Goal: Information Seeking & Learning: Learn about a topic

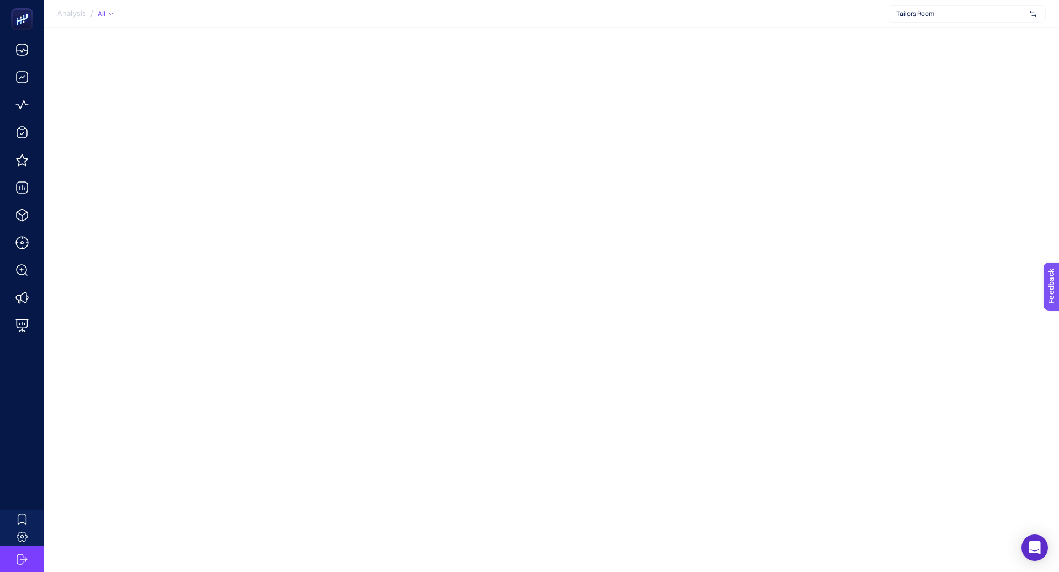
click at [948, 19] on div "Tailors Room" at bounding box center [966, 14] width 159 height 18
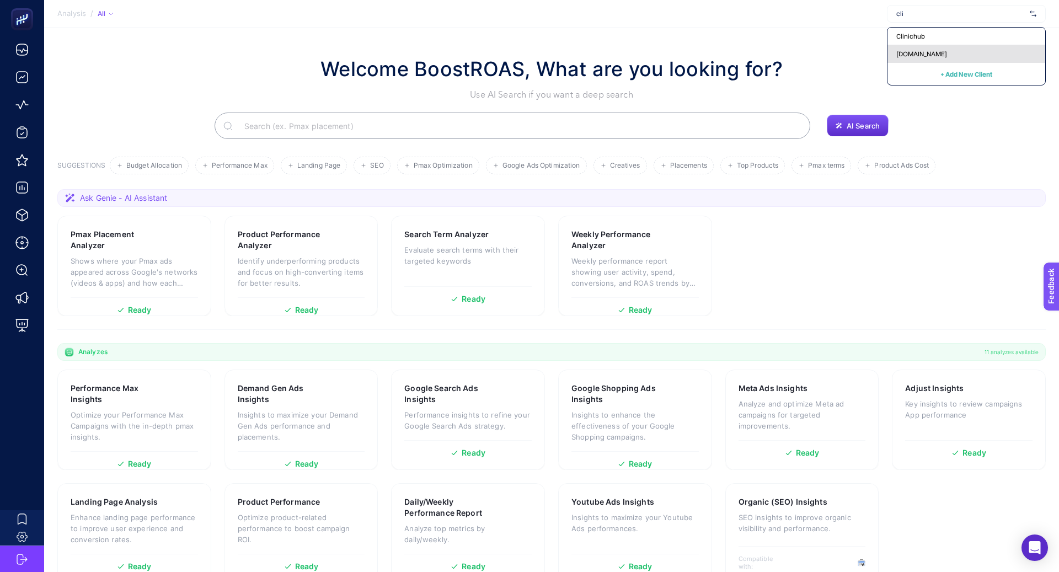
type input "cli"
click at [921, 47] on div "[DOMAIN_NAME]" at bounding box center [966, 54] width 158 height 18
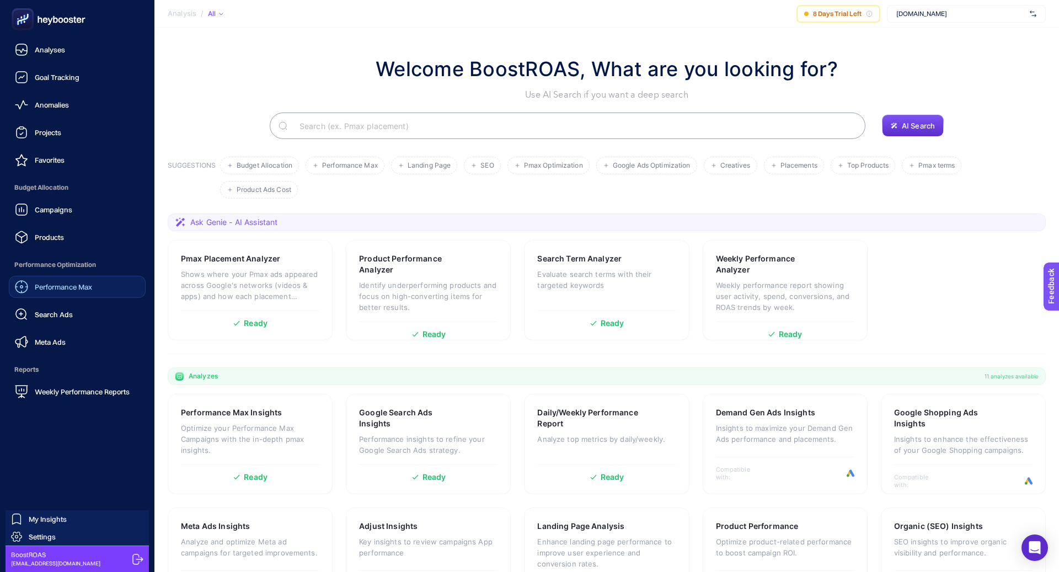
click at [85, 284] on span "Performance Max" at bounding box center [63, 286] width 57 height 9
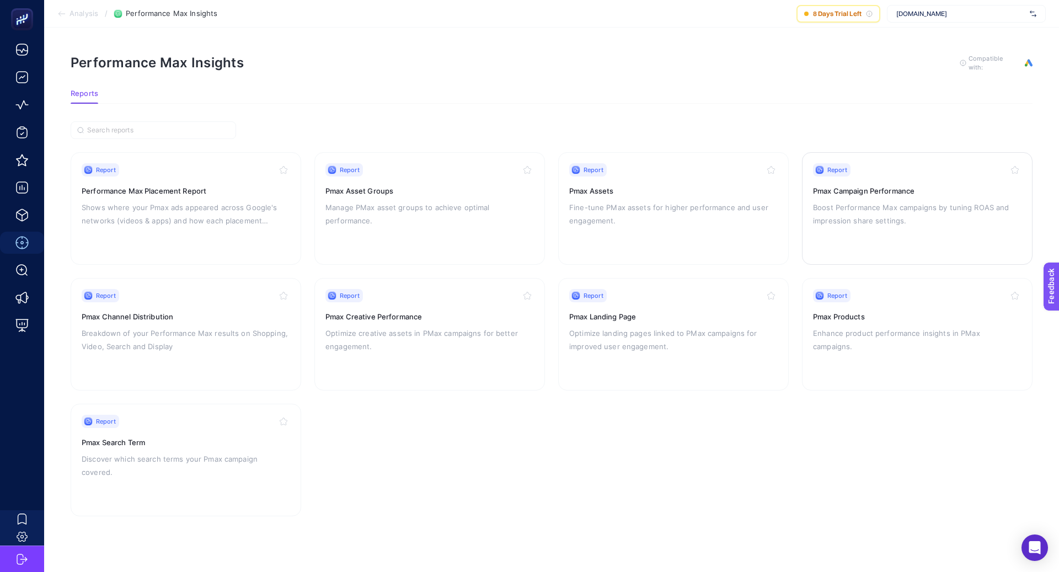
click at [874, 188] on h3 "Pmax Campaign Performance" at bounding box center [917, 190] width 208 height 11
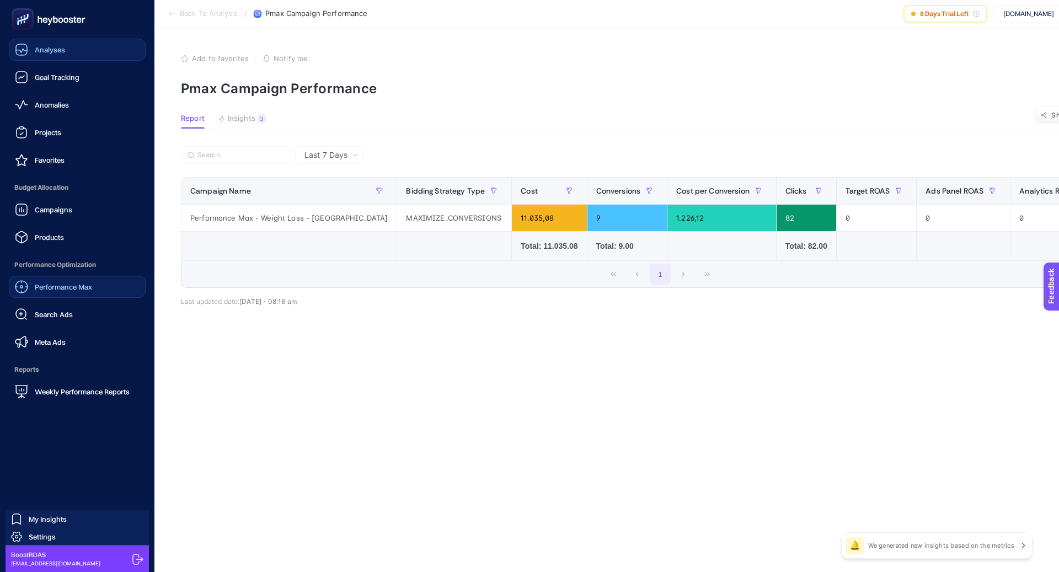
click at [87, 55] on link "Analyses" at bounding box center [77, 50] width 137 height 22
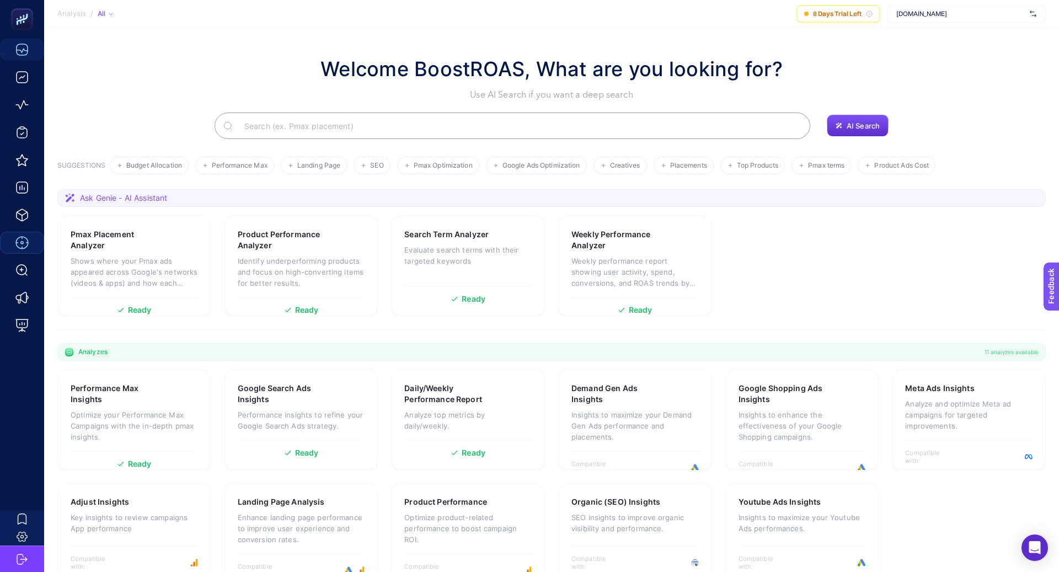
click at [339, 117] on input "Search" at bounding box center [518, 125] width 566 height 31
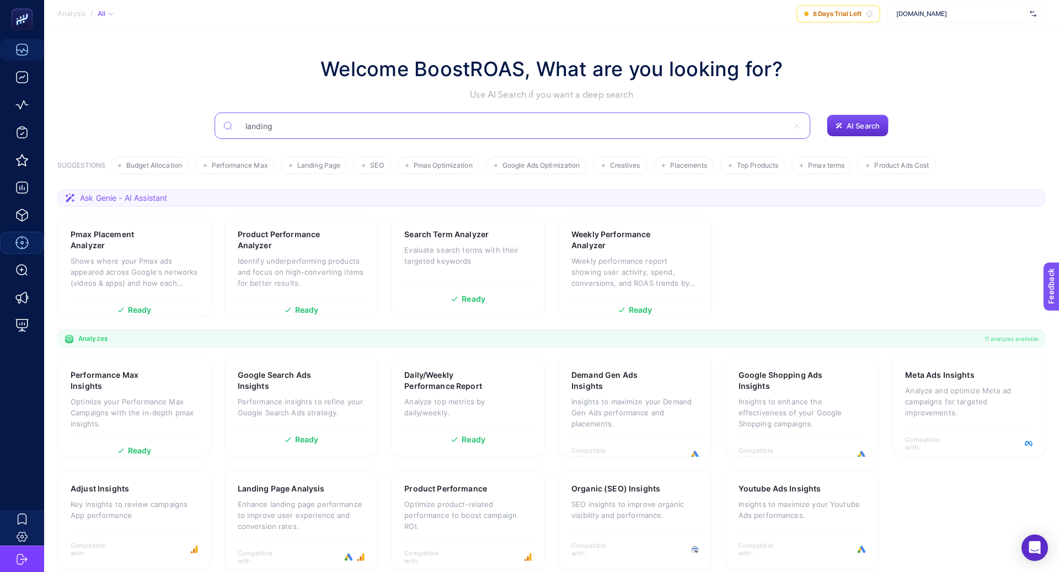
type input "landing"
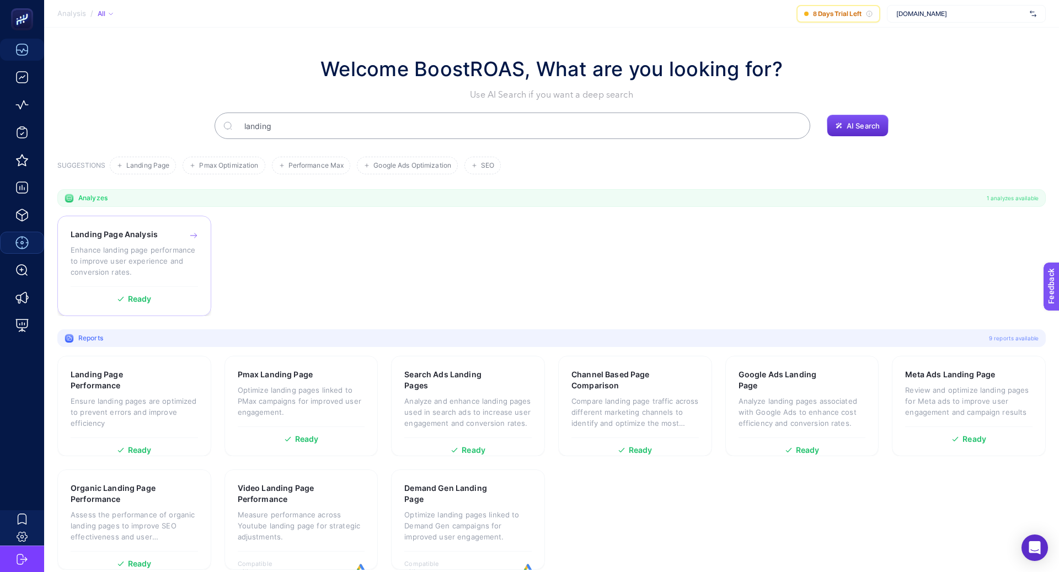
click at [182, 244] on p "Enhance landing page performance to improve user experience and conversion rate…" at bounding box center [134, 260] width 127 height 33
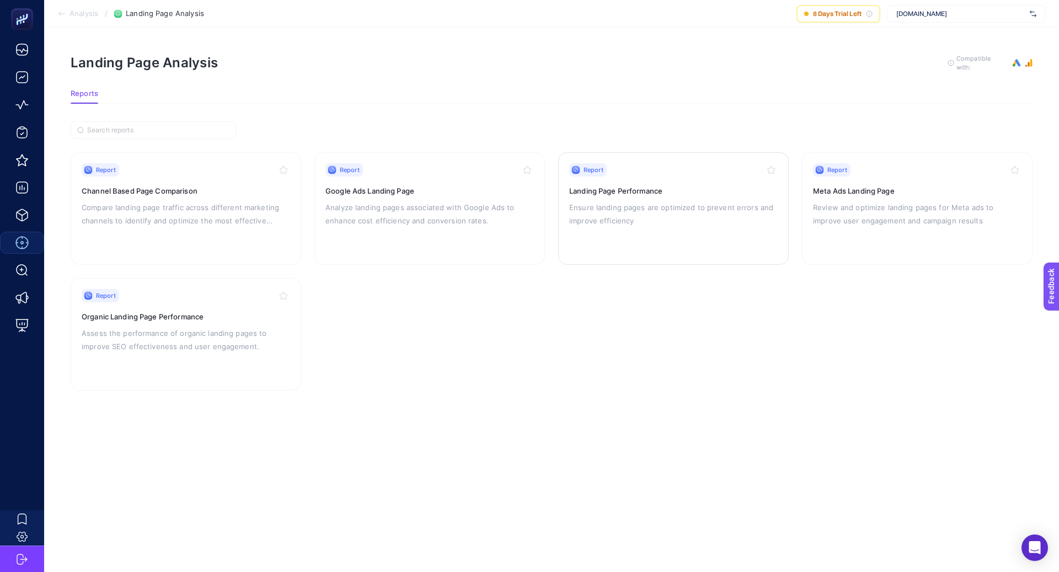
click at [609, 218] on p "Ensure landing pages are optimized to prevent errors and improve efficiency" at bounding box center [673, 214] width 208 height 26
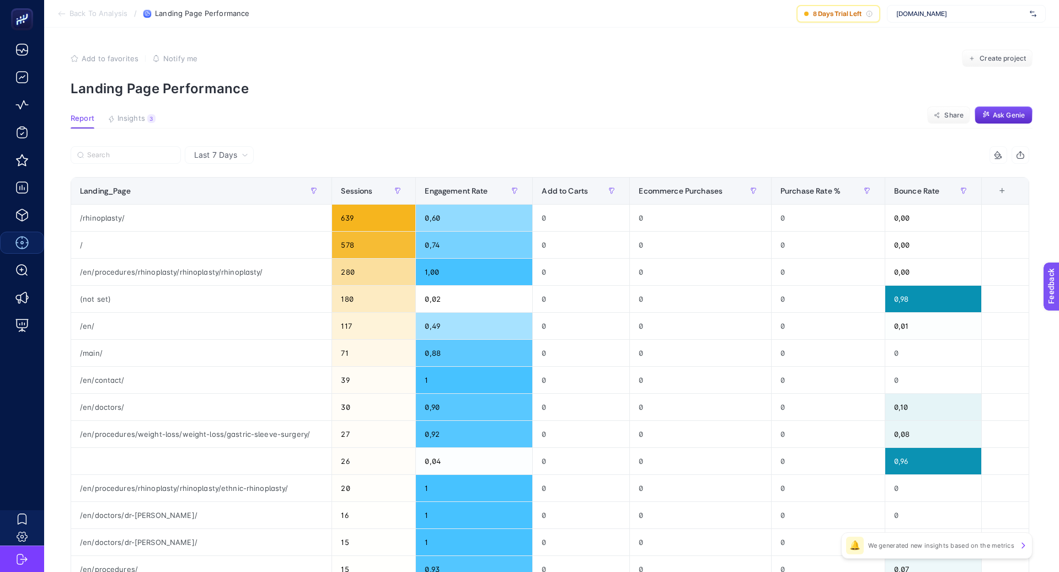
click at [997, 192] on div "+" at bounding box center [1001, 190] width 21 height 9
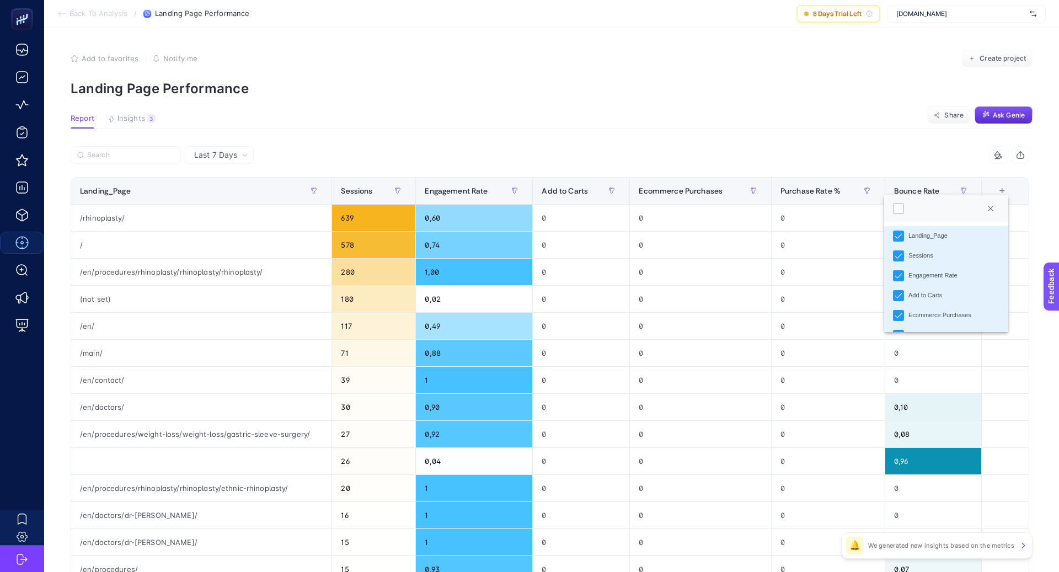
click at [819, 138] on article "Add to favorites false Notify me Create project Landing Page Performance Report…" at bounding box center [551, 459] width 1015 height 862
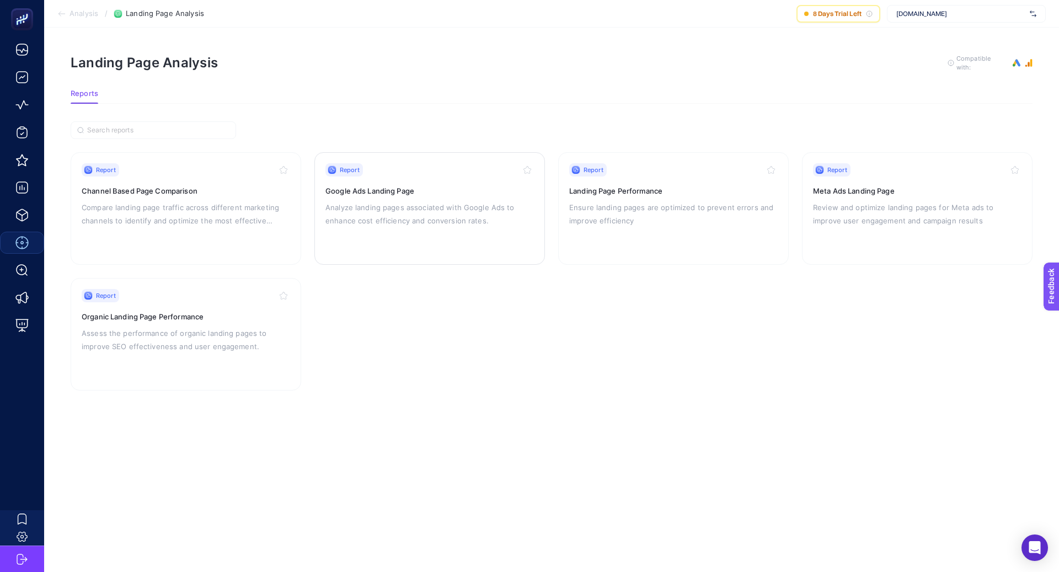
click at [394, 224] on p "Analyze landing pages associated with Google Ads to enhance cost efficiency and…" at bounding box center [429, 214] width 208 height 26
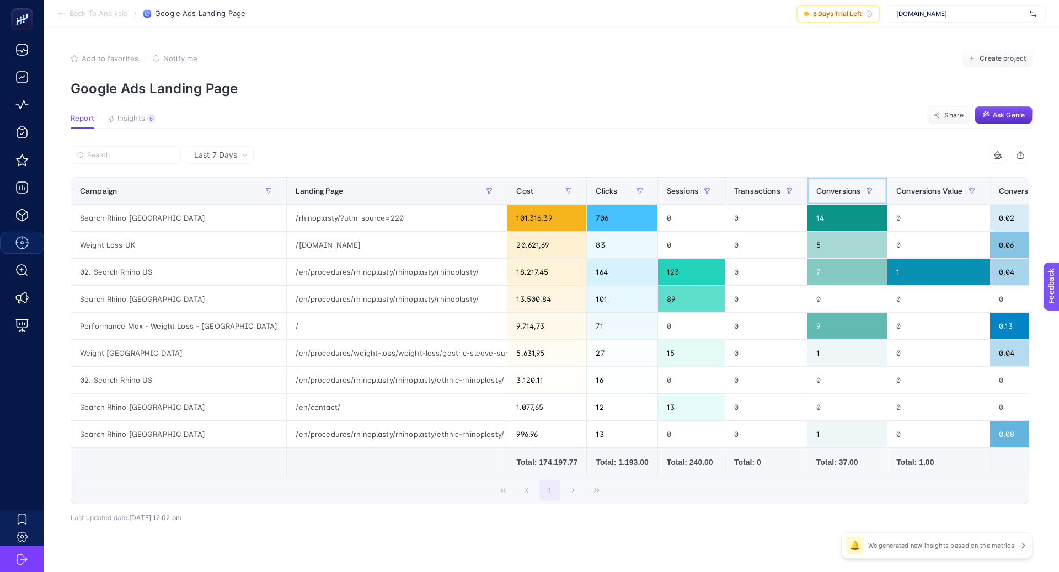
click at [807, 191] on th "Conversions" at bounding box center [847, 191] width 81 height 27
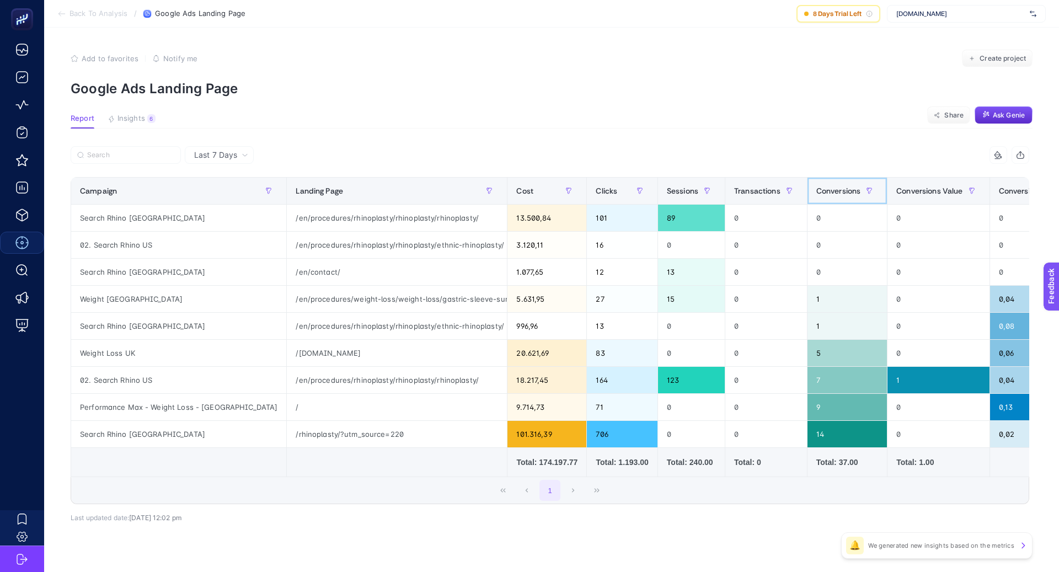
click at [807, 191] on th "Conversions" at bounding box center [847, 191] width 81 height 27
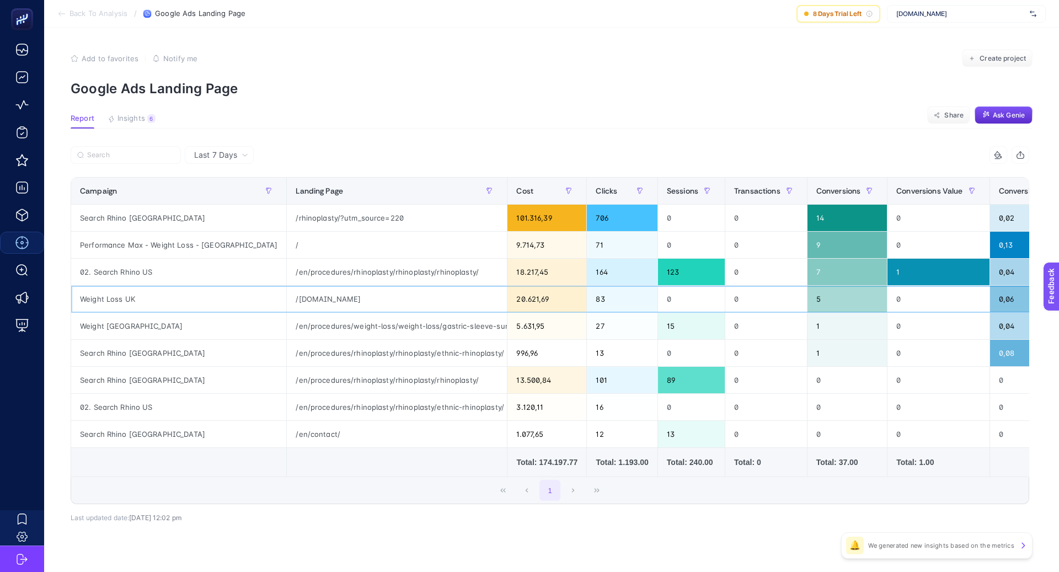
click at [287, 302] on div "/[DOMAIN_NAME]" at bounding box center [397, 299] width 220 height 26
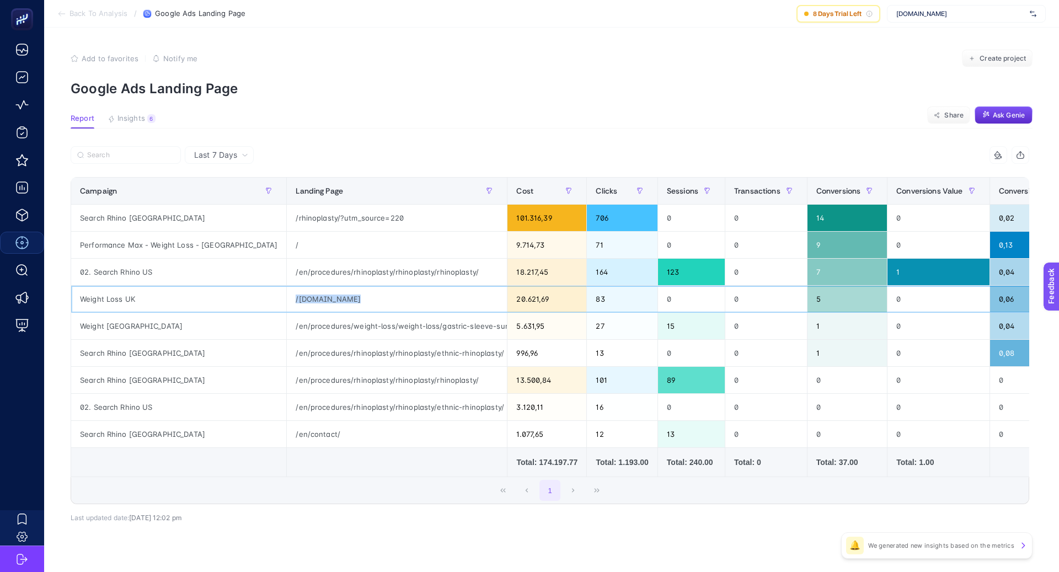
click at [297, 297] on div "/[DOMAIN_NAME]" at bounding box center [397, 299] width 220 height 26
click at [807, 298] on div "5" at bounding box center [847, 299] width 80 height 26
click at [306, 216] on div "/rhinoplasty/?utm_source=220" at bounding box center [397, 218] width 220 height 26
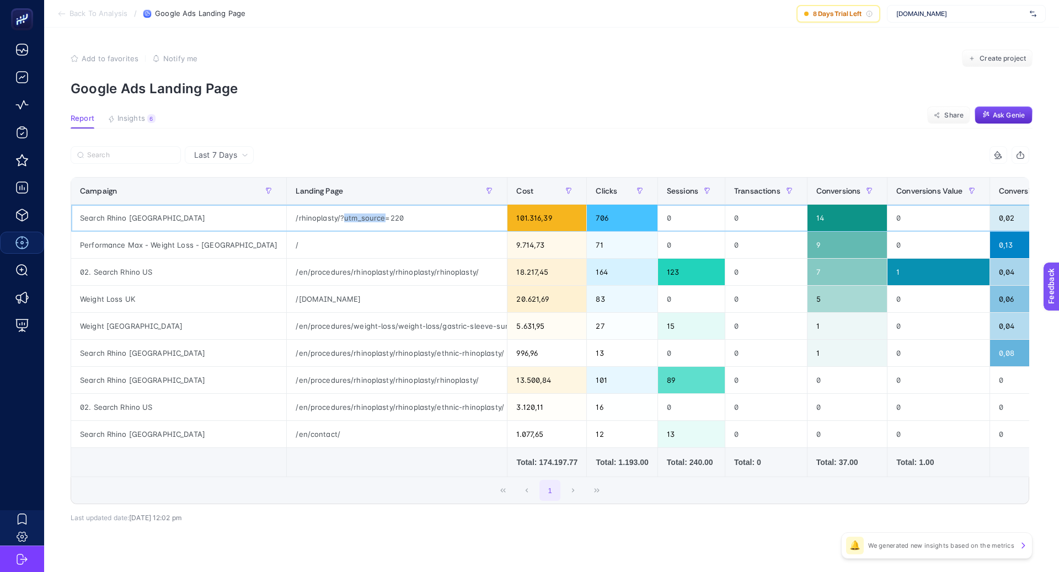
click at [306, 217] on div "/rhinoplasty/?utm_source=220" at bounding box center [397, 218] width 220 height 26
click at [399, 227] on div "/rhinoplasty/?utm_source=220" at bounding box center [397, 218] width 220 height 26
click at [288, 217] on div "/rhinoplasty/?utm_source=220" at bounding box center [397, 218] width 220 height 26
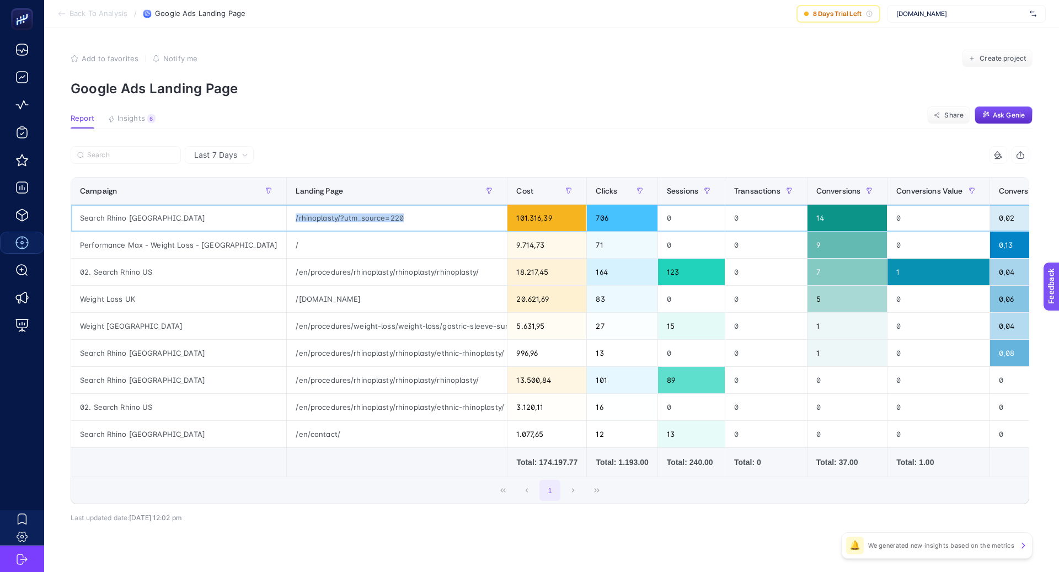
click at [288, 217] on div "/rhinoplasty/?utm_source=220" at bounding box center [397, 218] width 220 height 26
click at [296, 273] on div "/en/procedures/rhinoplasty/rhinoplasty/rhinoplasty/" at bounding box center [397, 272] width 220 height 26
click at [297, 296] on div "/[DOMAIN_NAME]" at bounding box center [397, 299] width 220 height 26
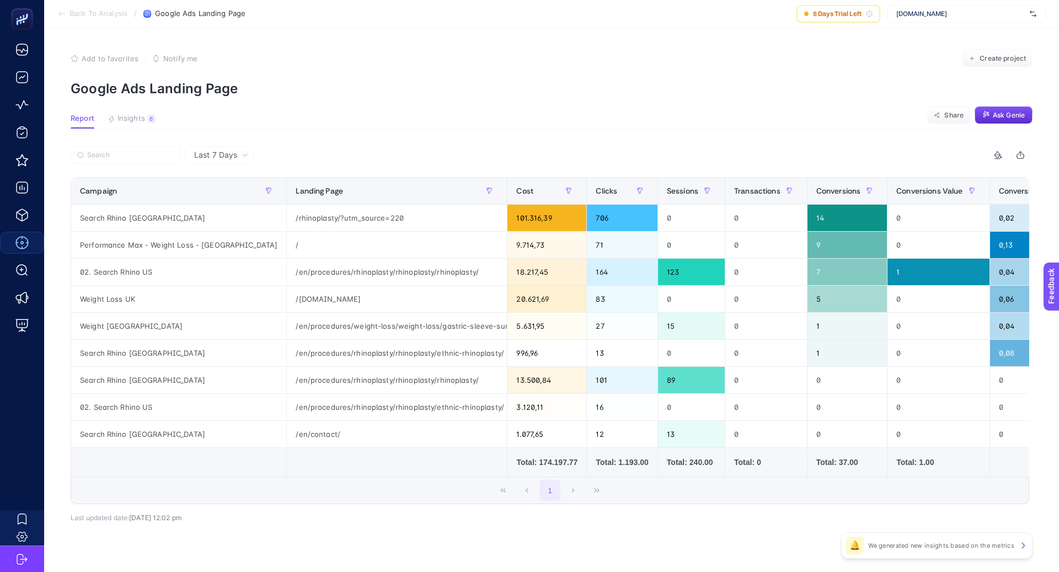
click at [207, 159] on span "Last 7 Days" at bounding box center [215, 154] width 43 height 11
click at [231, 199] on li "Last 30 Days" at bounding box center [219, 198] width 62 height 20
